Goal: Transaction & Acquisition: Purchase product/service

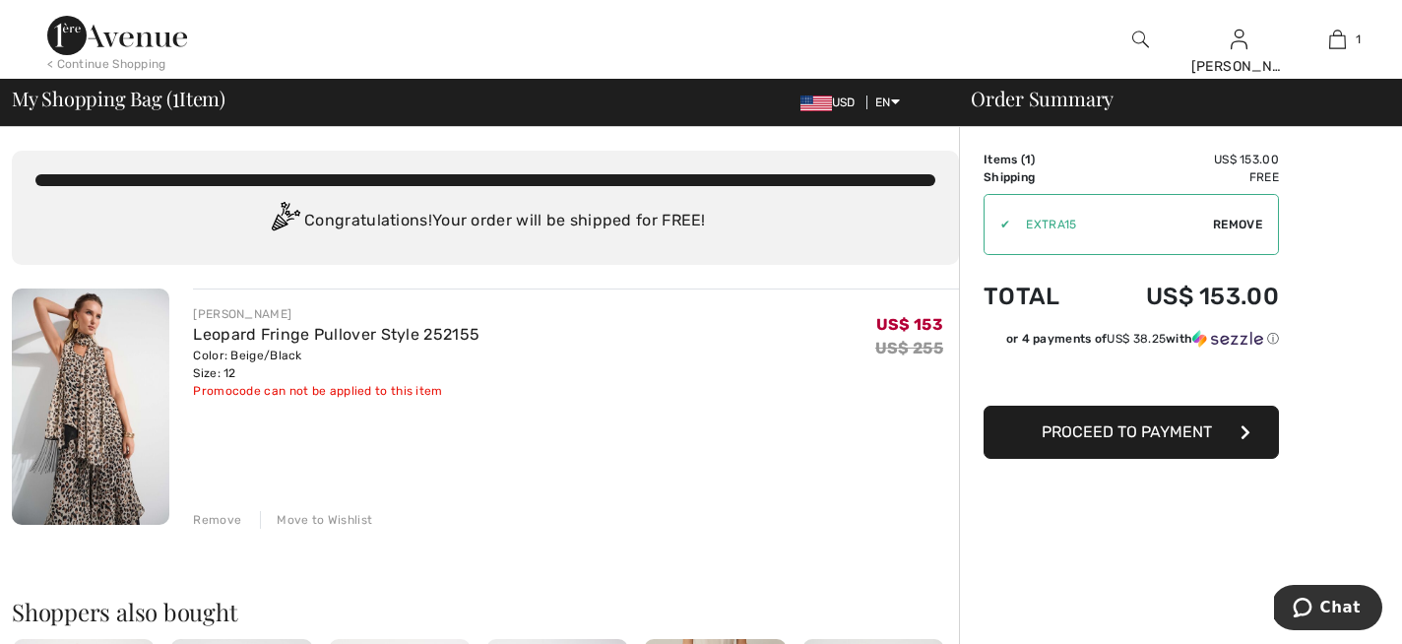
click at [1123, 427] on span "Proceed to Payment" at bounding box center [1127, 431] width 170 height 19
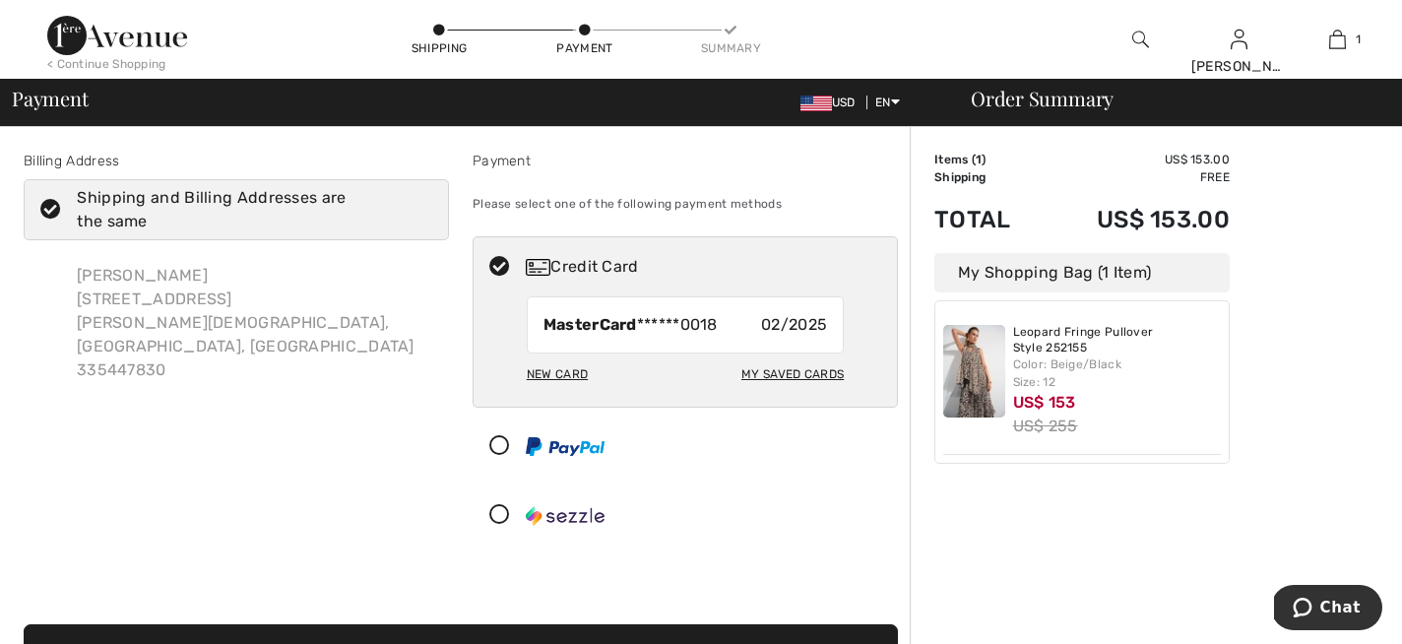
click at [562, 372] on div "New Card" at bounding box center [557, 373] width 61 height 33
radio input "true"
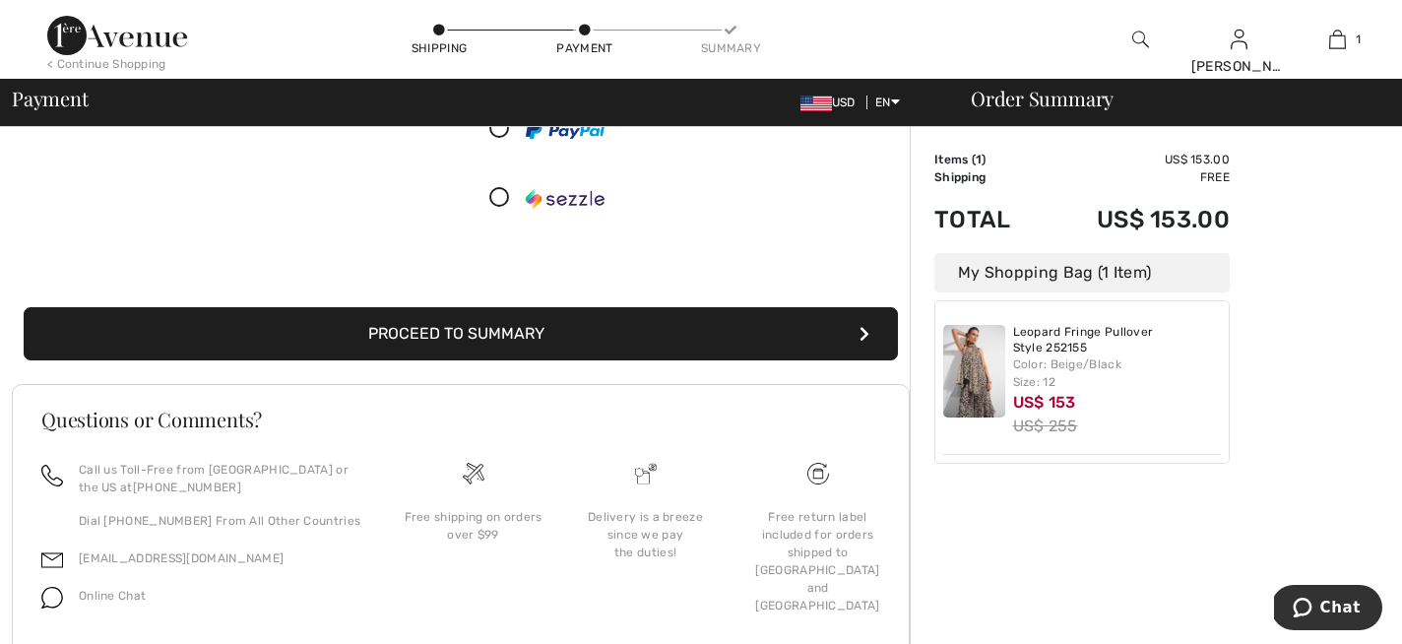
scroll to position [438, 0]
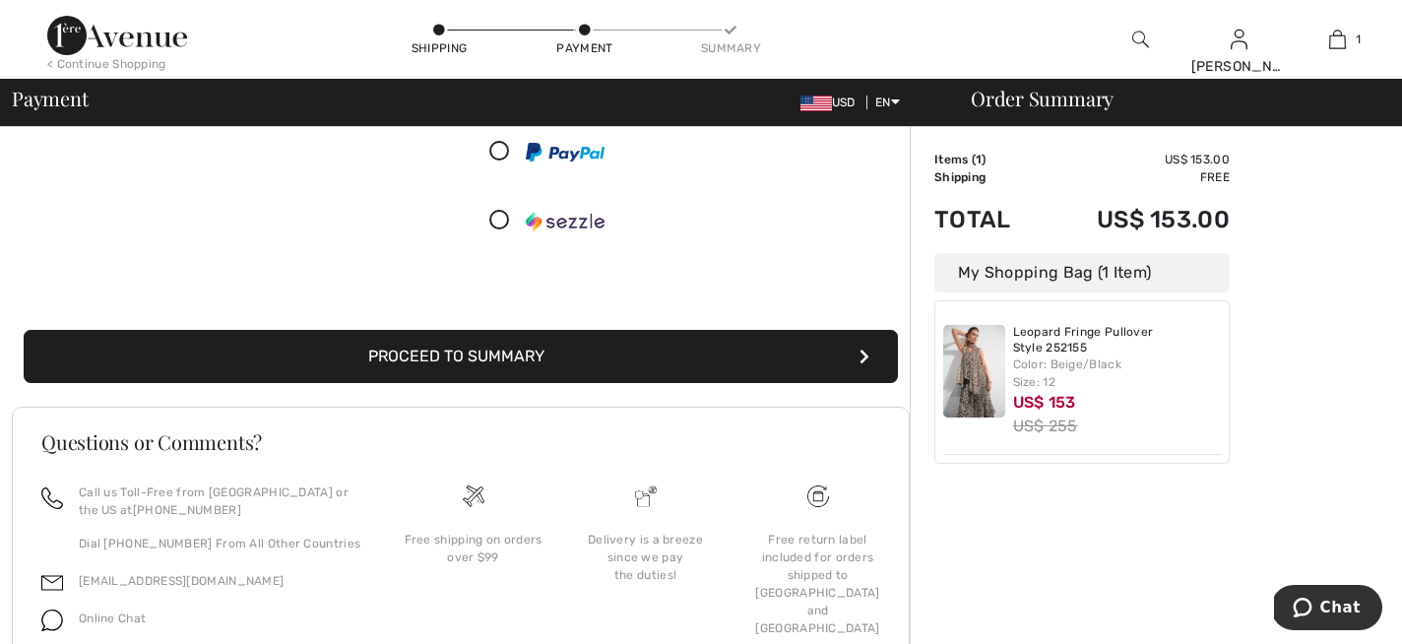
click at [629, 359] on button "Proceed to Summary" at bounding box center [461, 356] width 874 height 53
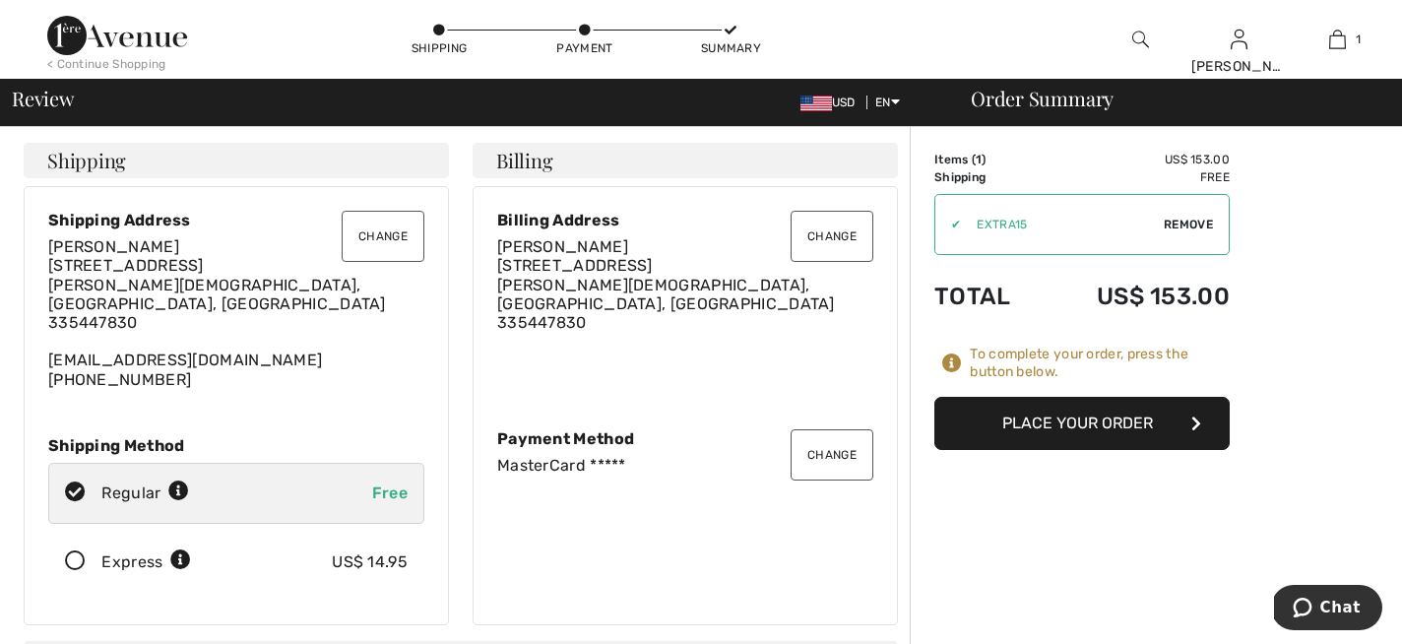
click at [1023, 436] on button "Place Your Order" at bounding box center [1081, 423] width 295 height 53
